Goal: Communication & Community: Answer question/provide support

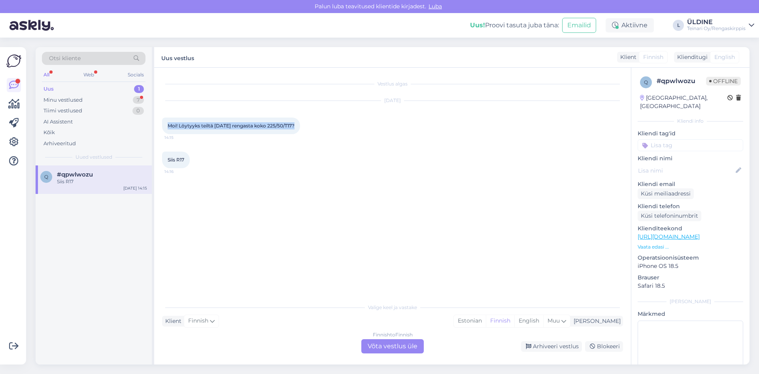
drag, startPoint x: 167, startPoint y: 125, endPoint x: 291, endPoint y: 125, distance: 124.1
click at [291, 125] on div "Moi! Löytyyks teiltä [DATE] rengasta koko 225/50/T17? 14:15" at bounding box center [231, 125] width 138 height 17
copy span "Moi! Löytyyks teiltä [DATE] rengasta koko 225/50/T17?"
drag, startPoint x: 283, startPoint y: 330, endPoint x: 265, endPoint y: 316, distance: 23.4
drag, startPoint x: 265, startPoint y: 316, endPoint x: 425, endPoint y: 317, distance: 160.1
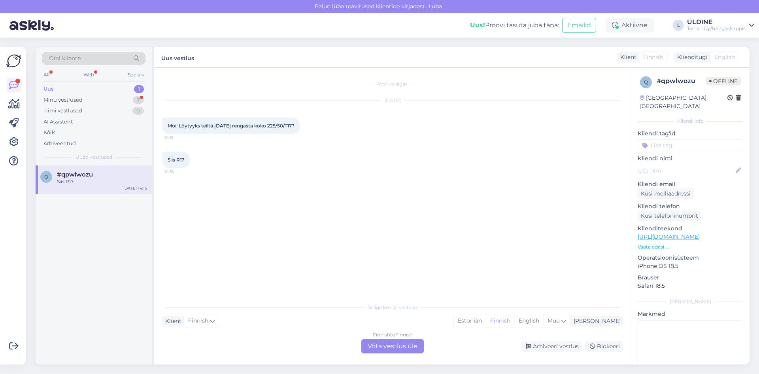
click at [425, 311] on div "Valige keel ja vastake Klient Finnish Mina Estonian Finnish English Muu Finnish…" at bounding box center [392, 326] width 461 height 54
click at [394, 345] on div "Finnish to Finnish Võta vestlus üle" at bounding box center [392, 346] width 62 height 14
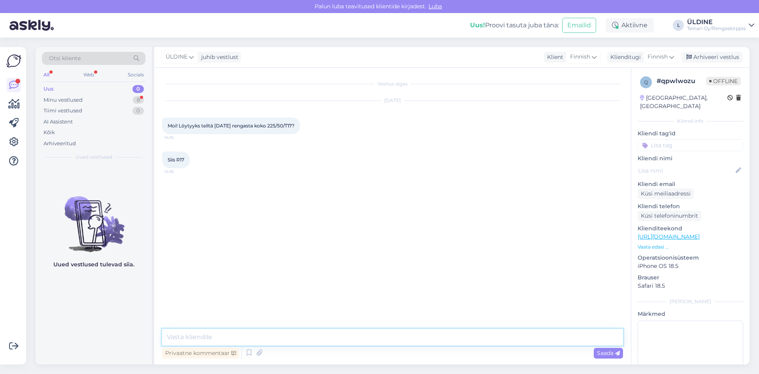
paste textarea "Hei! Kyllä löytyy 😊 Meillä on saatavilla 225/50R17 Davanti DX640 98Y XL C,B 68d…"
paste textarea "[URL][DOMAIN_NAME]"
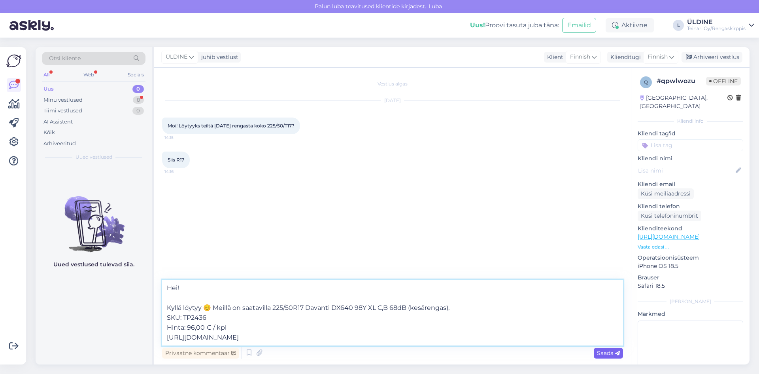
type textarea "Hei! Kyllä löytyy 😊 Meillä on saatavilla 225/50R17 Davanti DX640 98Y XL C,B 68d…"
click at [598, 351] on span "Saada" at bounding box center [608, 352] width 23 height 7
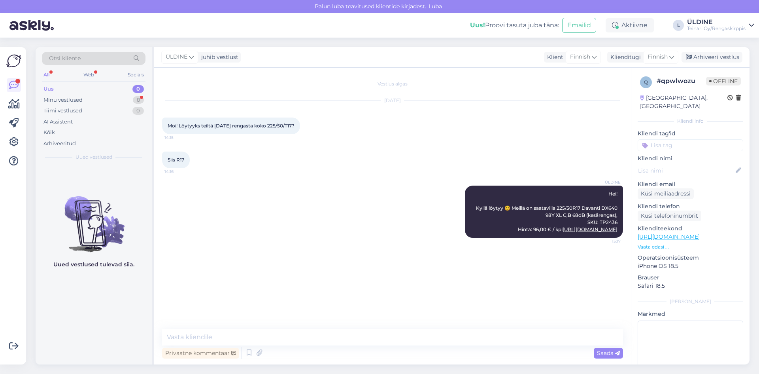
click at [281, 264] on div "Vestlus algas [DATE] Moi! Löytyyks teiltä [DATE] rengasta koko 225/50/T17? 14:1…" at bounding box center [396, 198] width 468 height 246
